Goal: Communication & Community: Ask a question

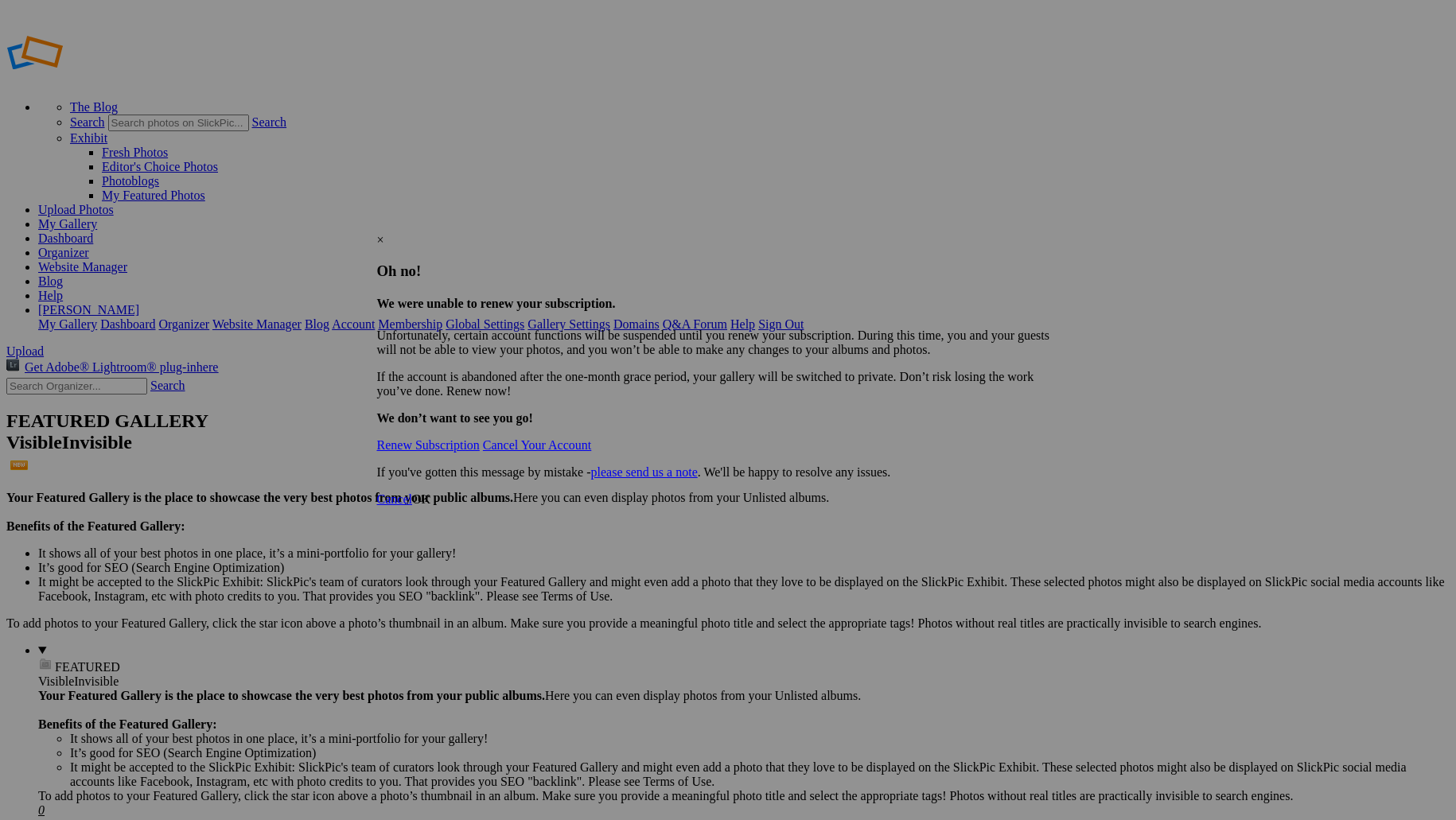
click at [475, 438] on link "Renew Subscription" at bounding box center [428, 445] width 103 height 14
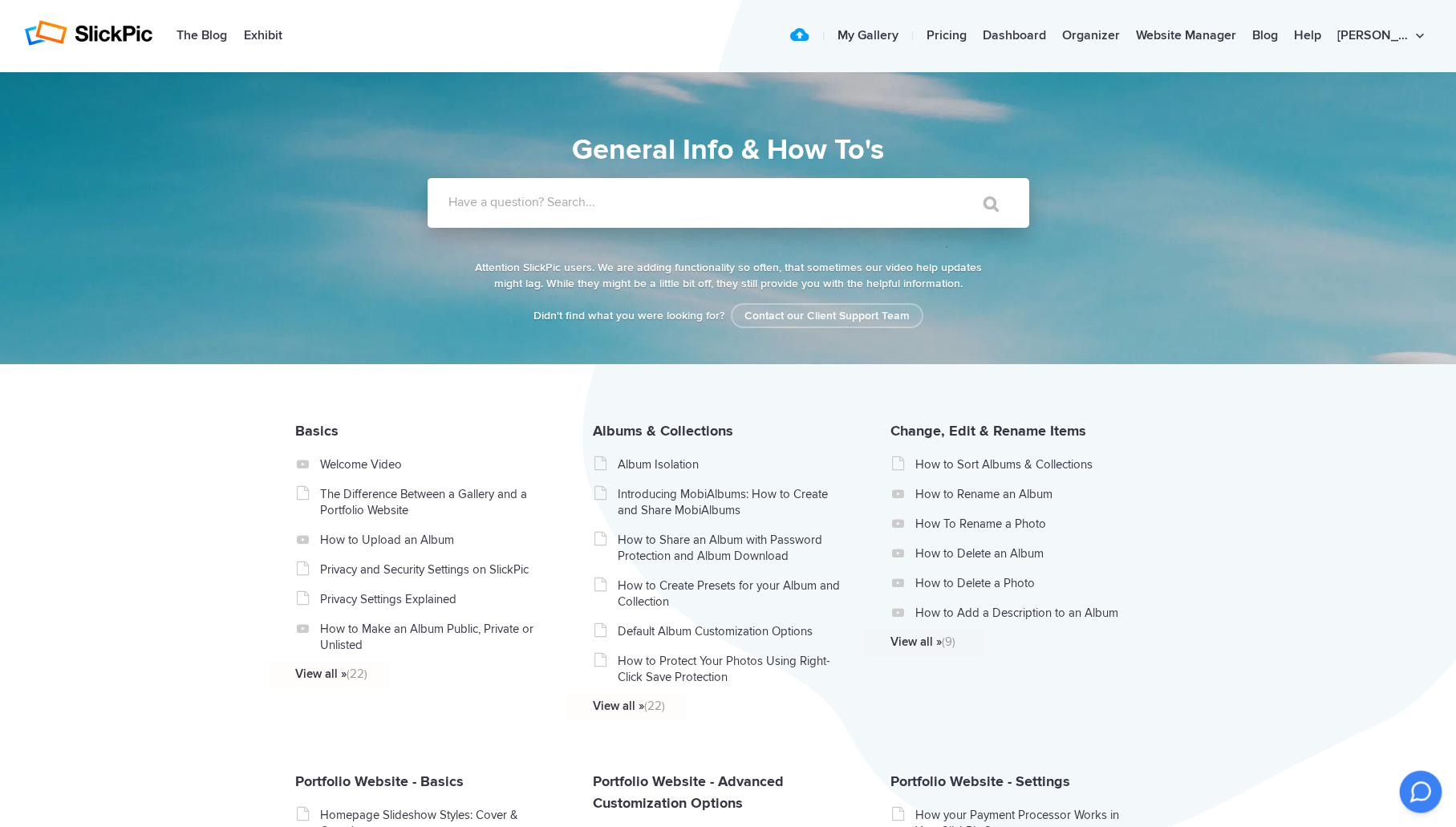
click at [1417, 790] on icon at bounding box center [1421, 792] width 19 height 19
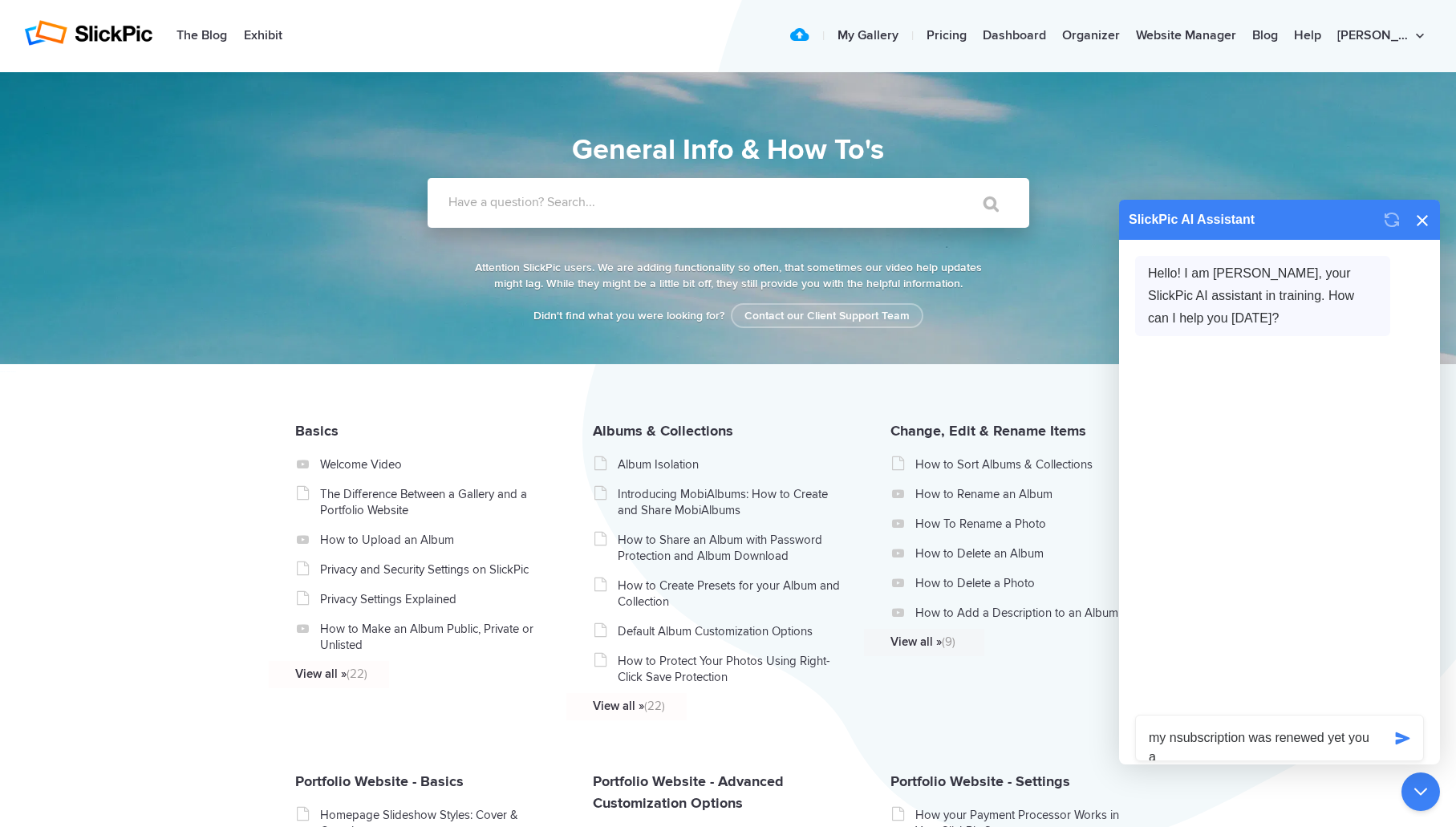
scroll to position [19, 0]
click at [1170, 716] on textarea "my nsubscription was renewed yet you are telling me it hasn't?why?" at bounding box center [1259, 738] width 246 height 45
click at [1178, 719] on textarea "my nsubscription was renewed yet you are telling me it hasn't?why?" at bounding box center [1259, 738] width 246 height 45
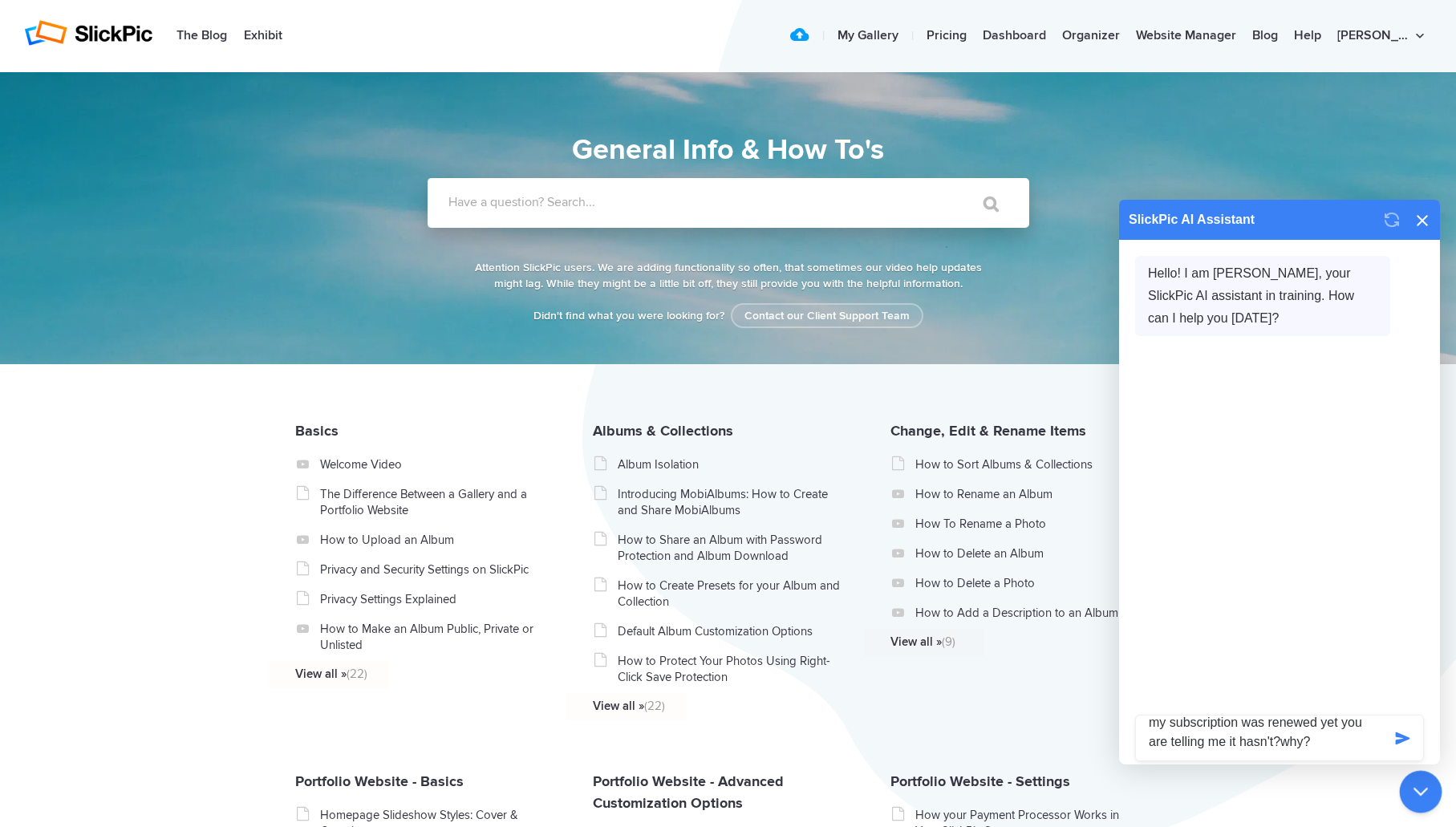
type textarea "my subscription was renewed yet you are telling me it hasn't?why?"
click at [1428, 788] on icon at bounding box center [1421, 792] width 26 height 26
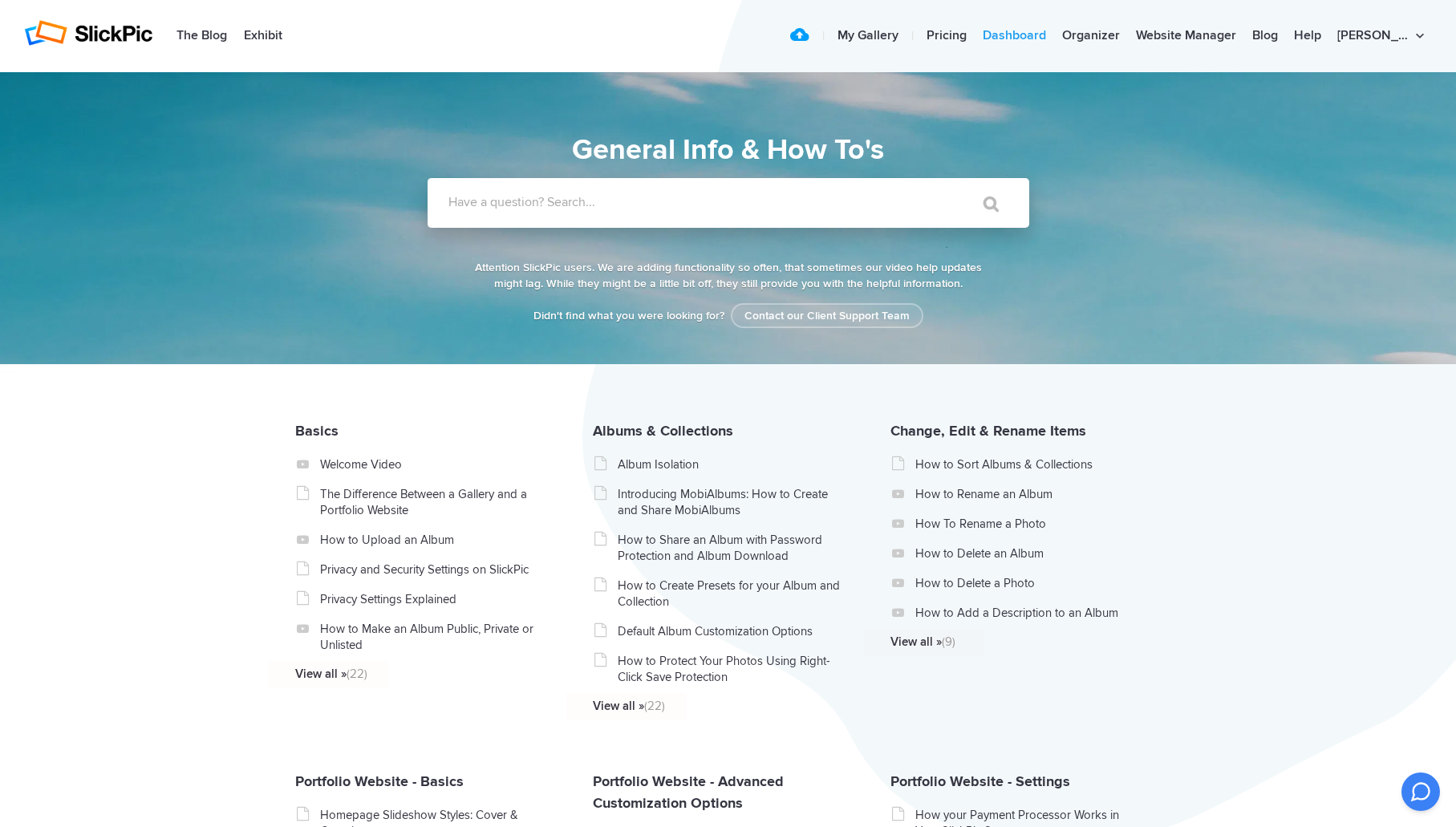
click at [1032, 43] on link "Dashboard" at bounding box center [1014, 36] width 80 height 32
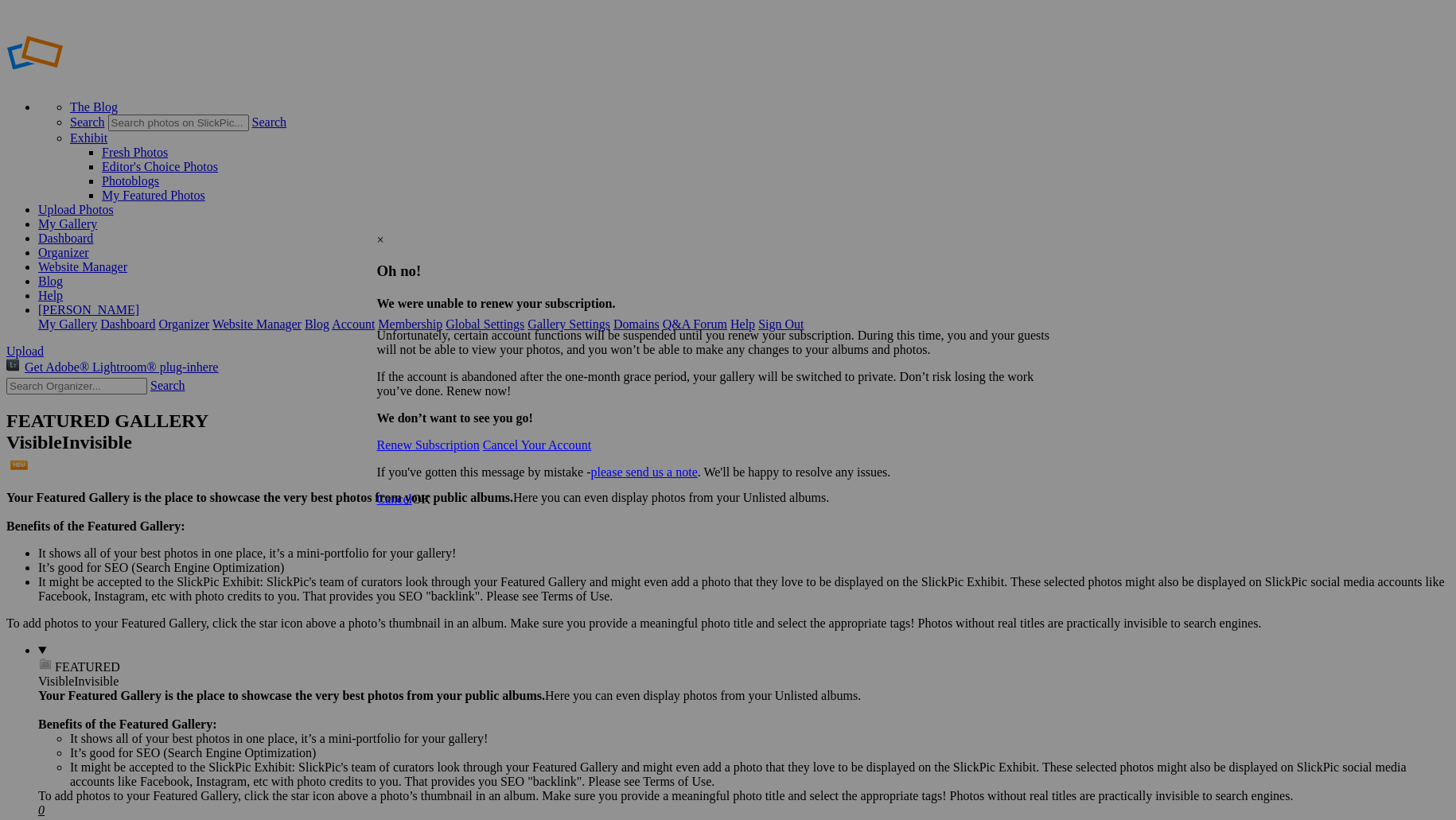
click at [1057, 233] on div "×" at bounding box center [722, 240] width 691 height 14
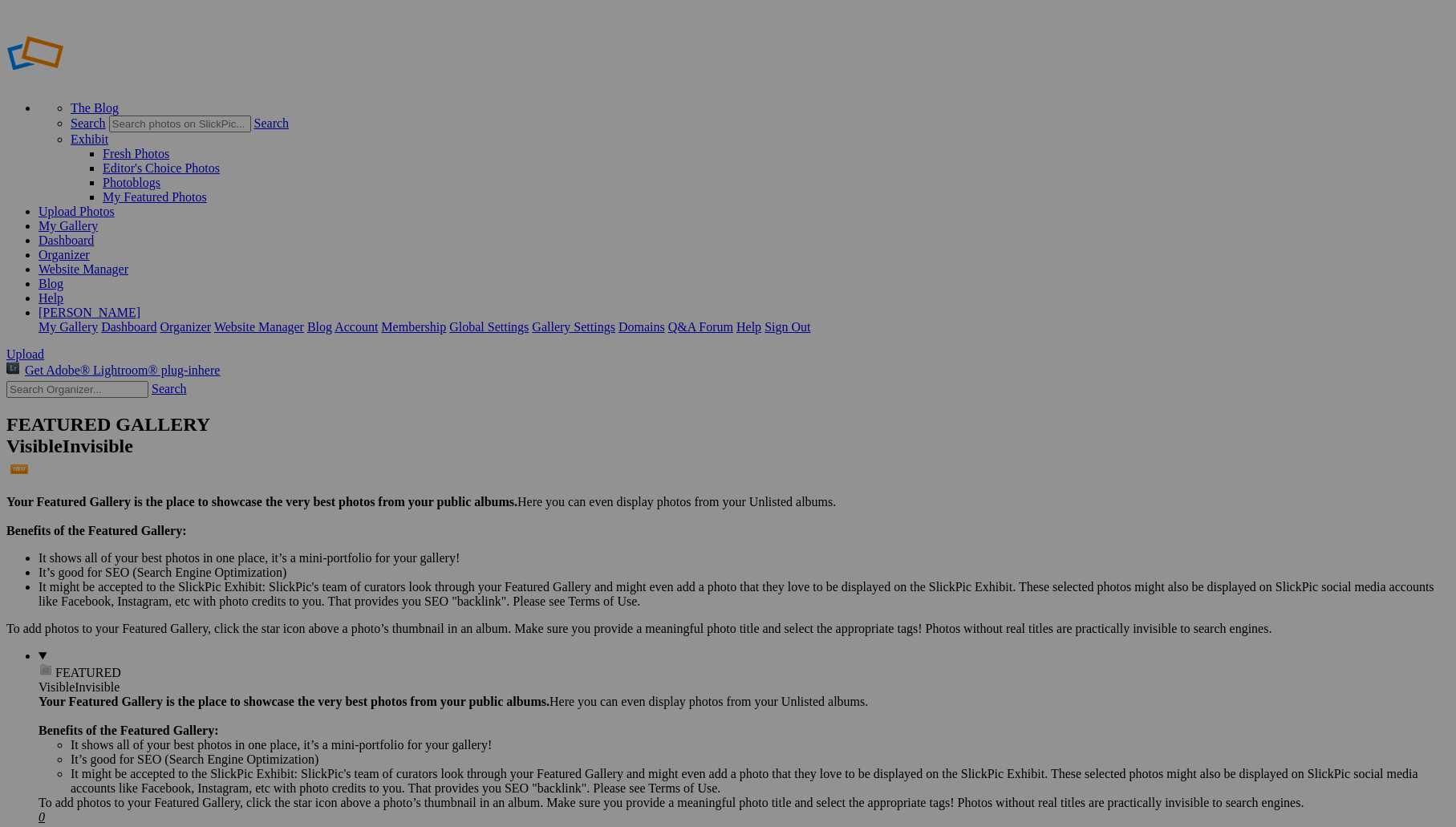
click at [98, 219] on link "My Gallery" at bounding box center [68, 225] width 59 height 14
